Goal: Feedback & Contribution: Leave review/rating

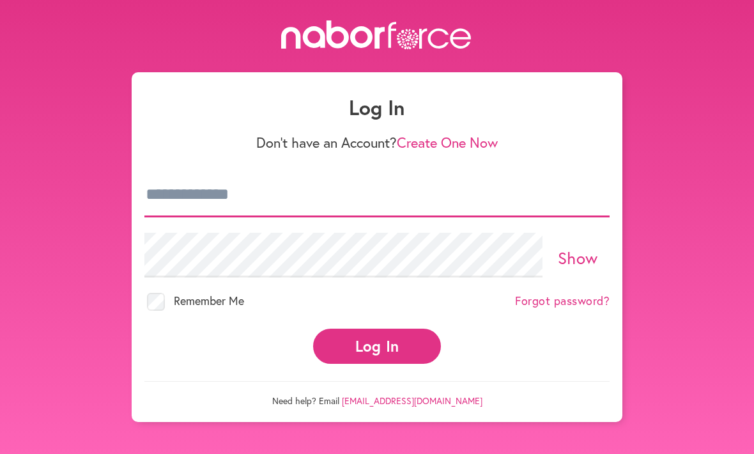
click at [289, 200] on input "email" at bounding box center [376, 195] width 465 height 45
type input "**********"
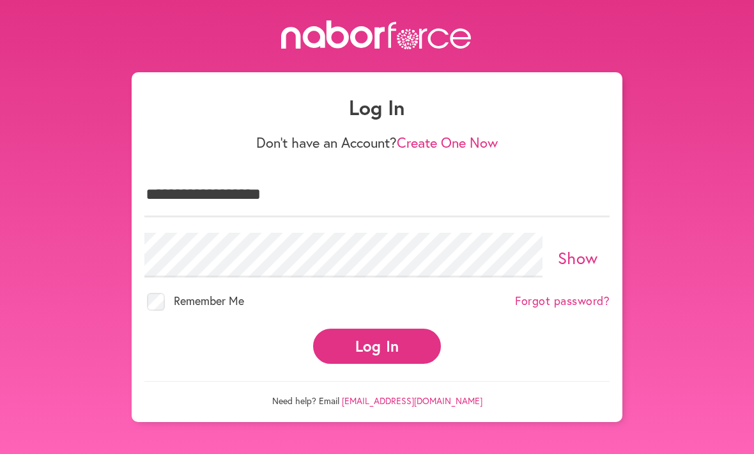
click at [377, 334] on button "Log In" at bounding box center [377, 346] width 128 height 35
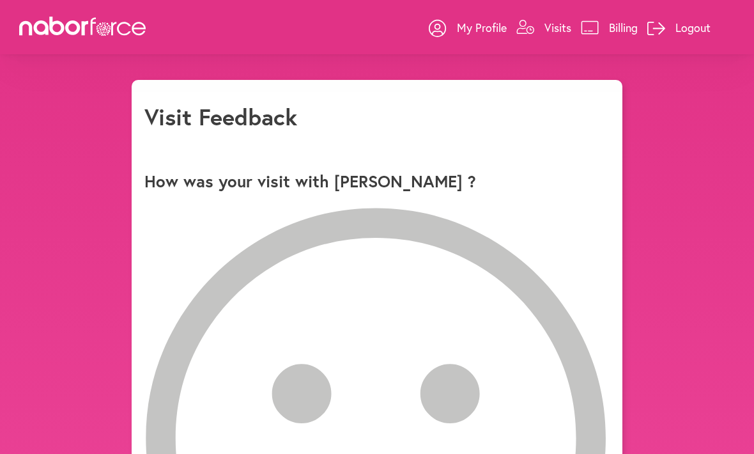
click at [177, 224] on icon at bounding box center [376, 438] width 465 height 461
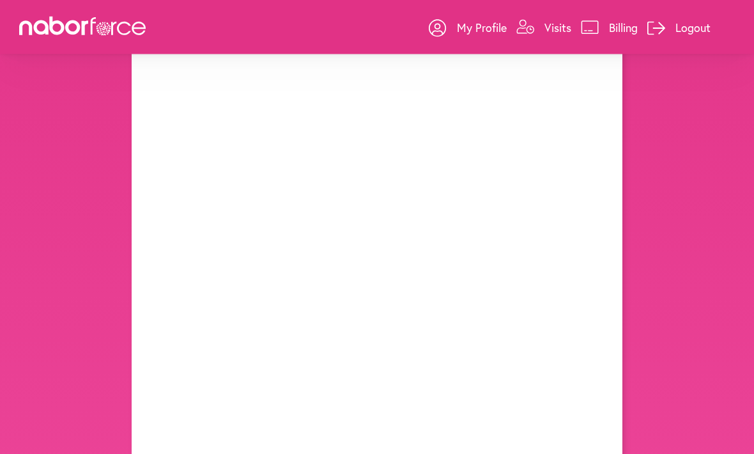
scroll to position [155, 0]
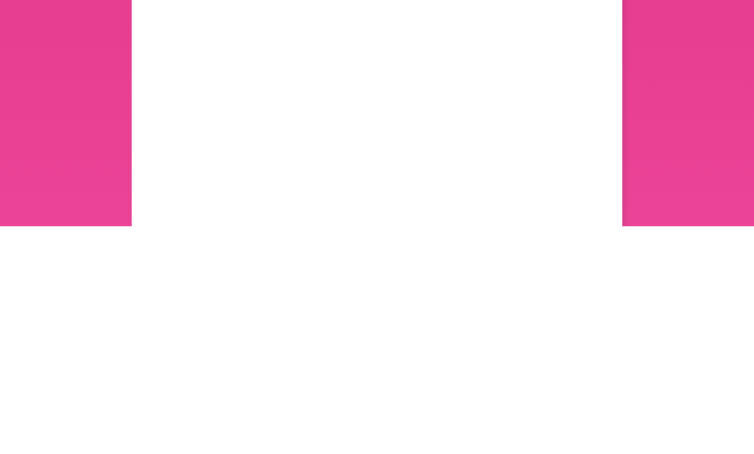
scroll to position [198, 0]
type input "**********"
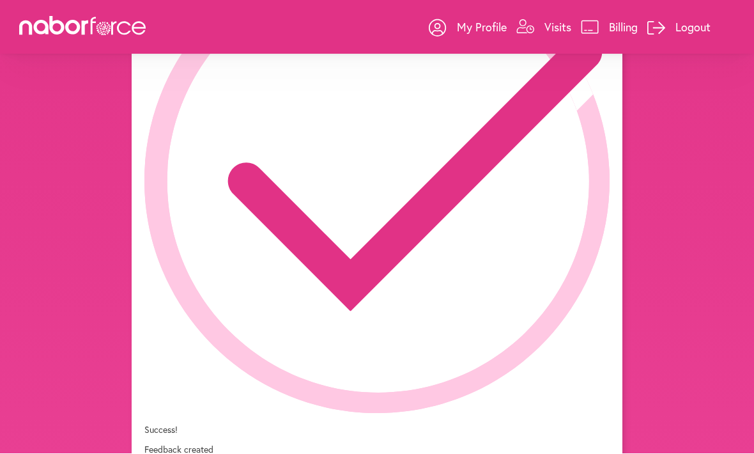
scroll to position [155, 0]
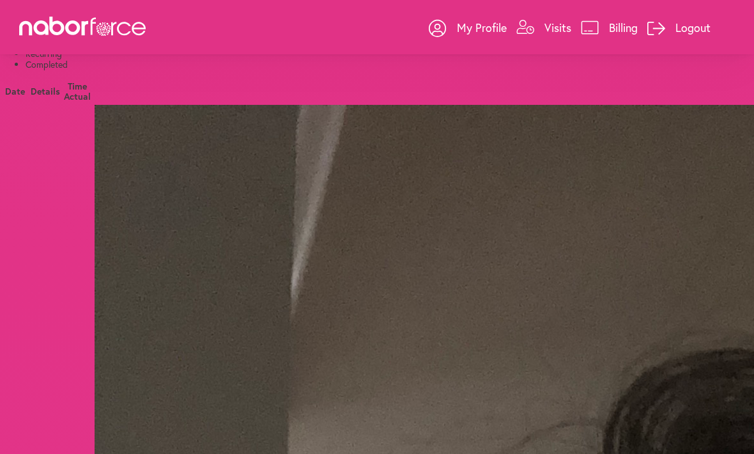
scroll to position [42, 0]
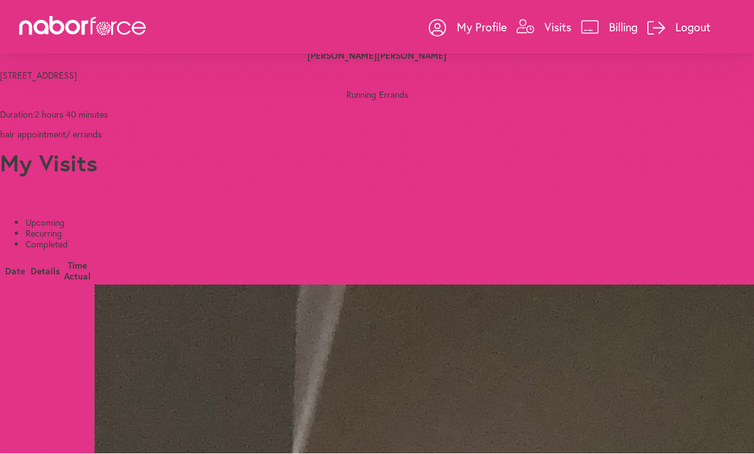
scroll to position [42, 0]
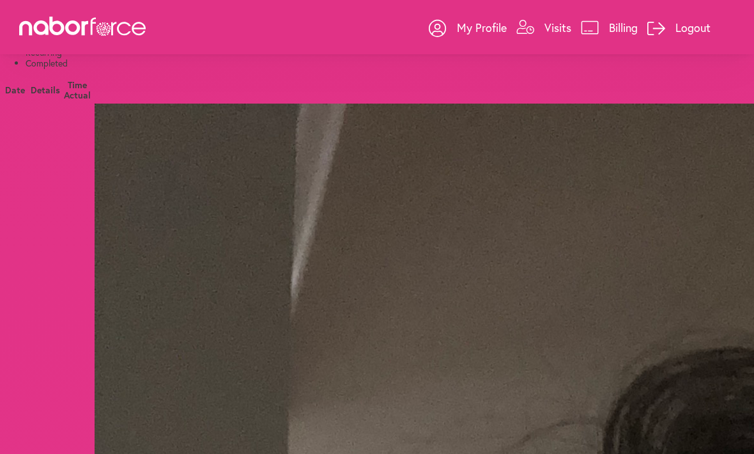
click at [682, 14] on link "Logout" at bounding box center [679, 27] width 63 height 38
